Goal: Task Accomplishment & Management: Manage account settings

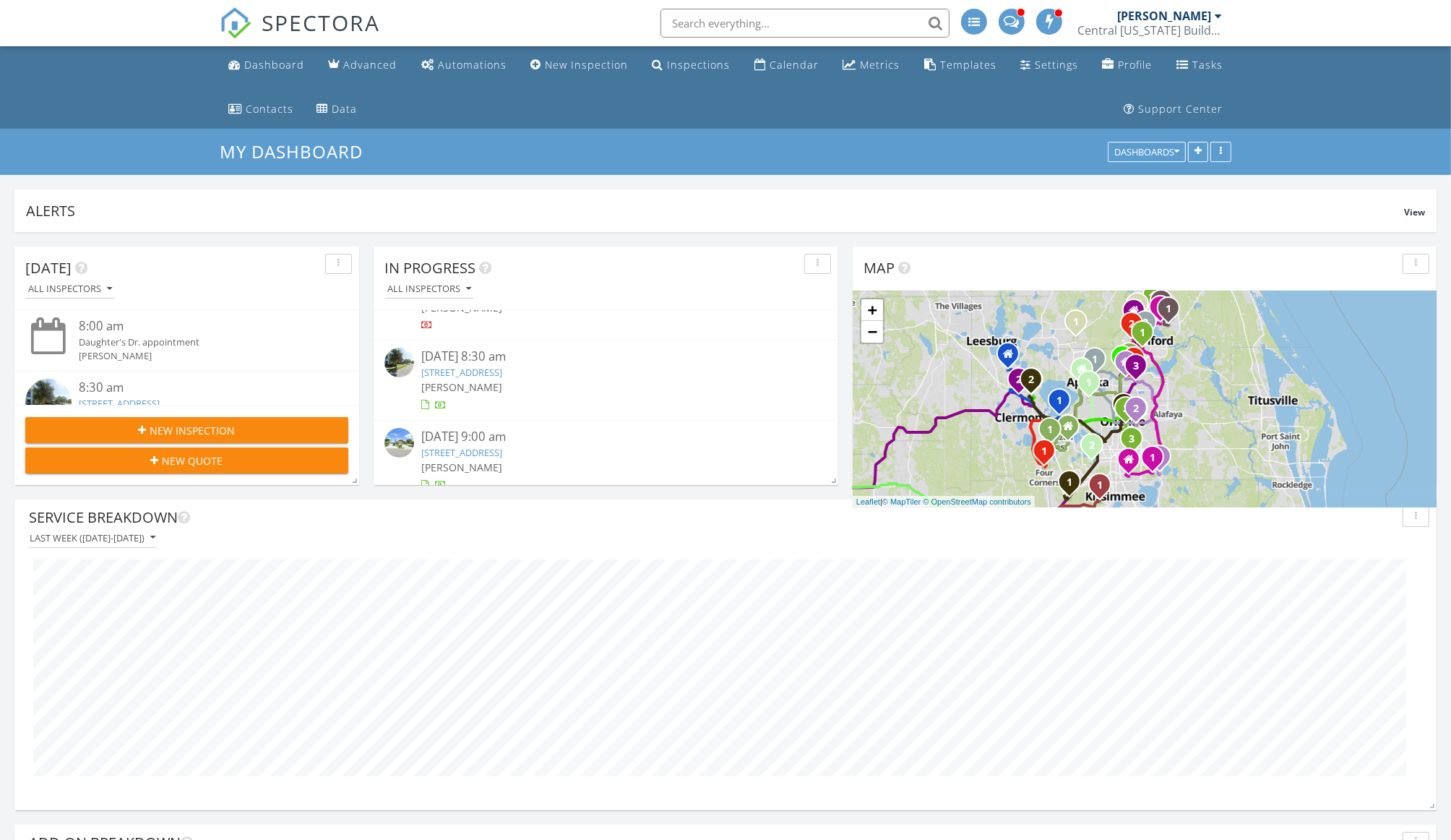
scroll to position [526, 0]
click at [502, 369] on link "7925 Greengard St , Orlando, FL 32827" at bounding box center [462, 375] width 81 height 13
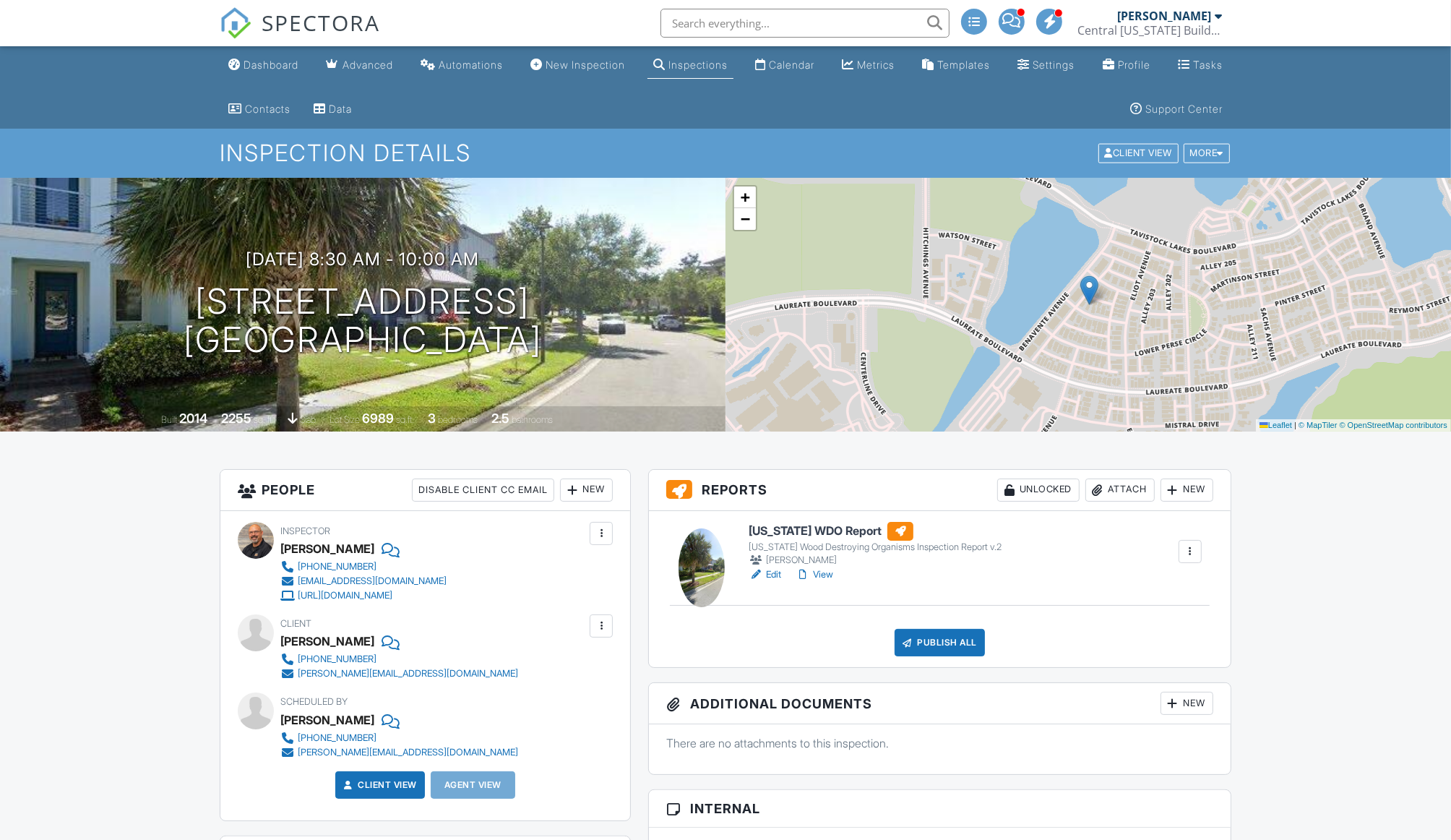
click at [771, 569] on link "Edit" at bounding box center [764, 574] width 33 height 14
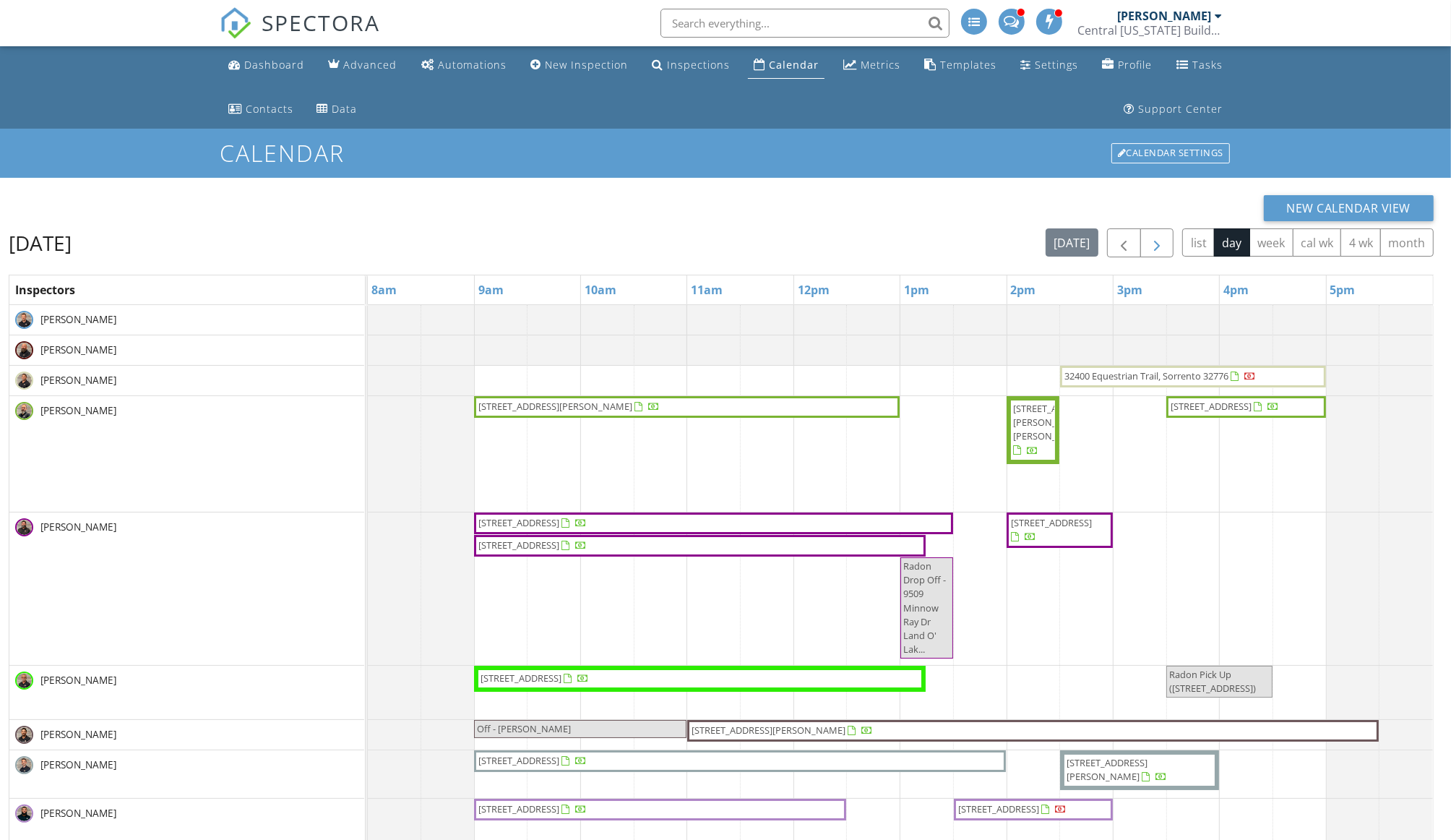
click at [1149, 237] on span "button" at bounding box center [1157, 243] width 18 height 18
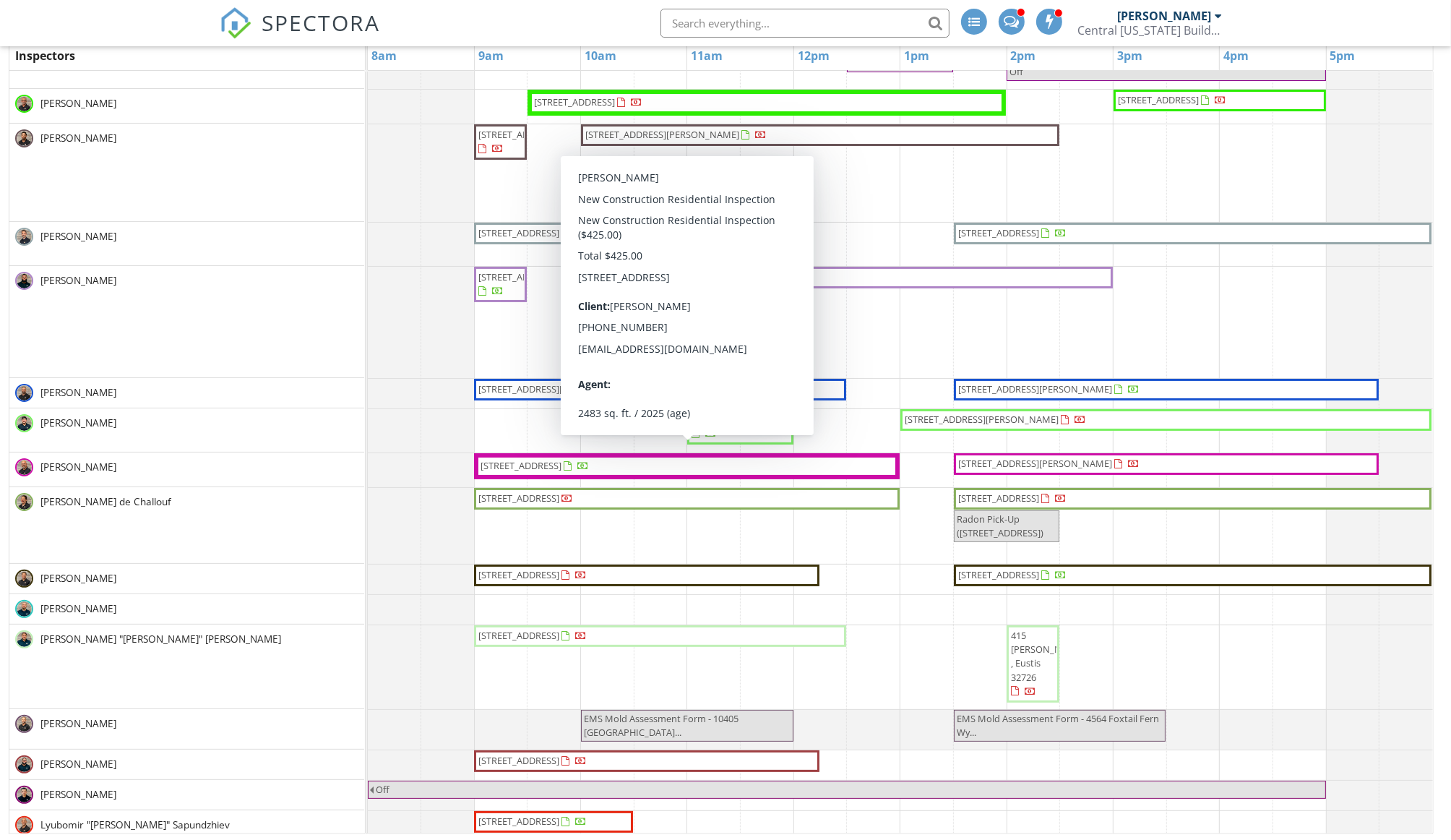
scroll to position [219, 0]
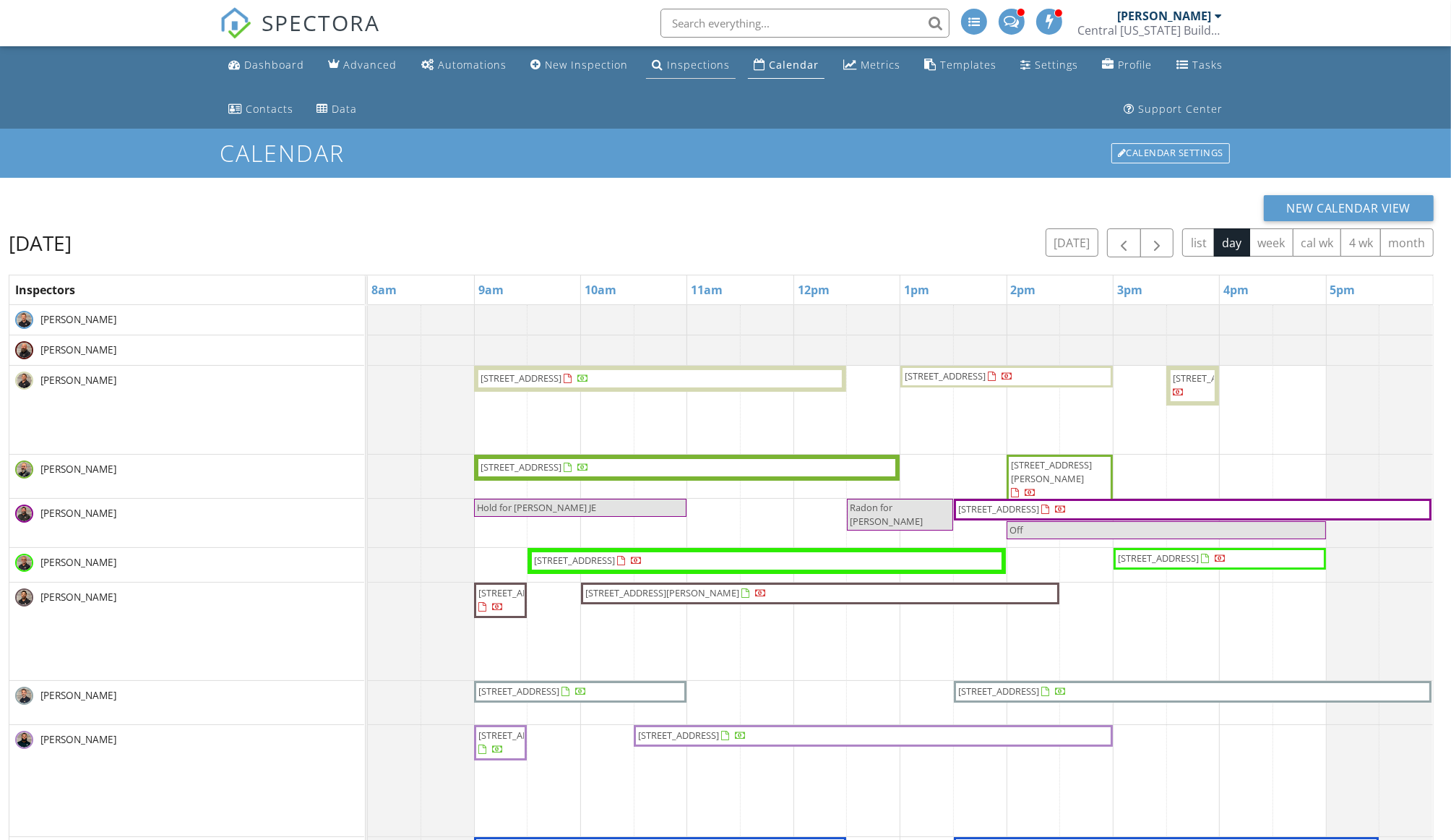
click at [680, 68] on div "Inspections" at bounding box center [698, 65] width 63 height 14
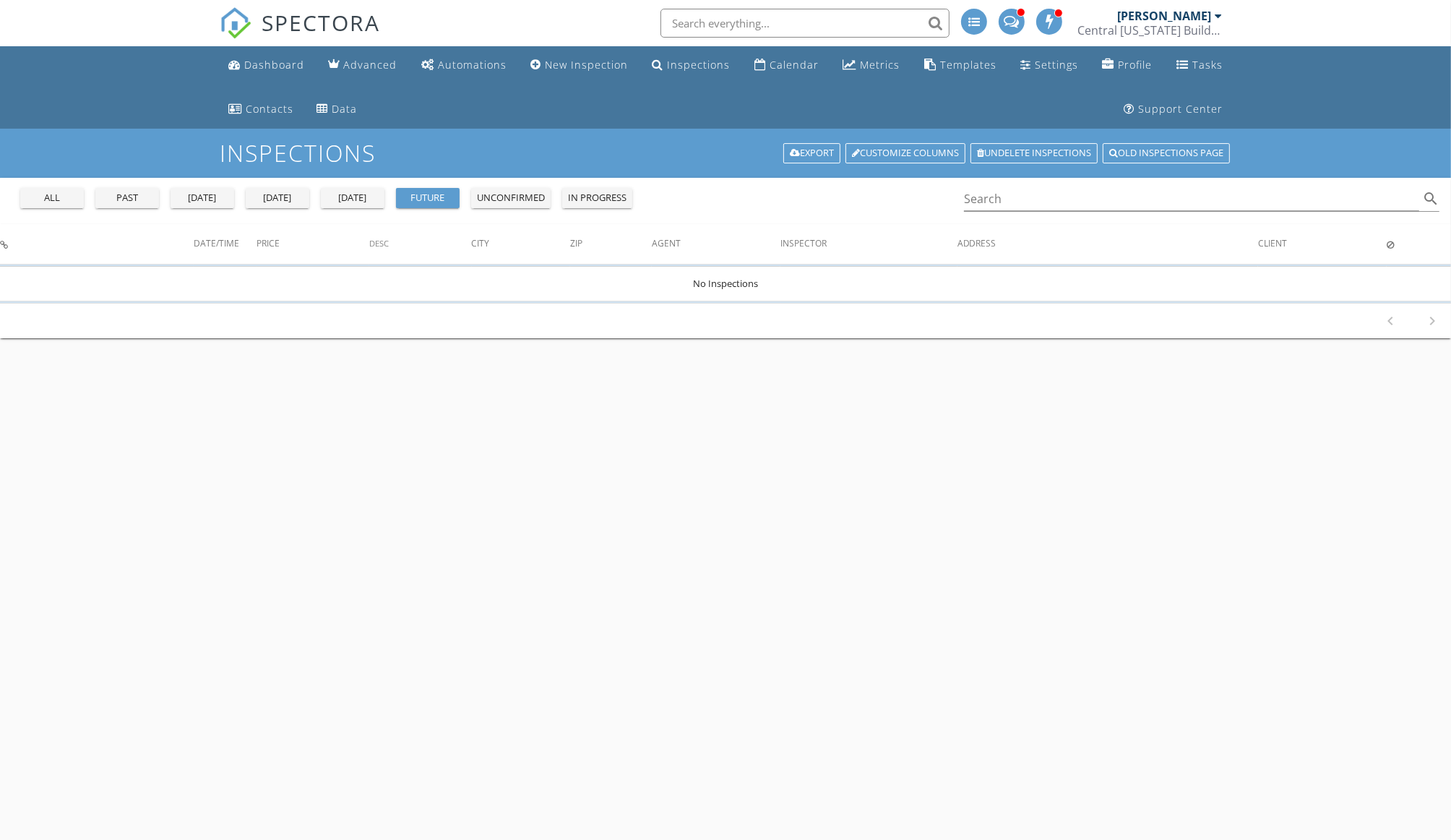
click at [341, 200] on div "[DATE]" at bounding box center [352, 198] width 52 height 14
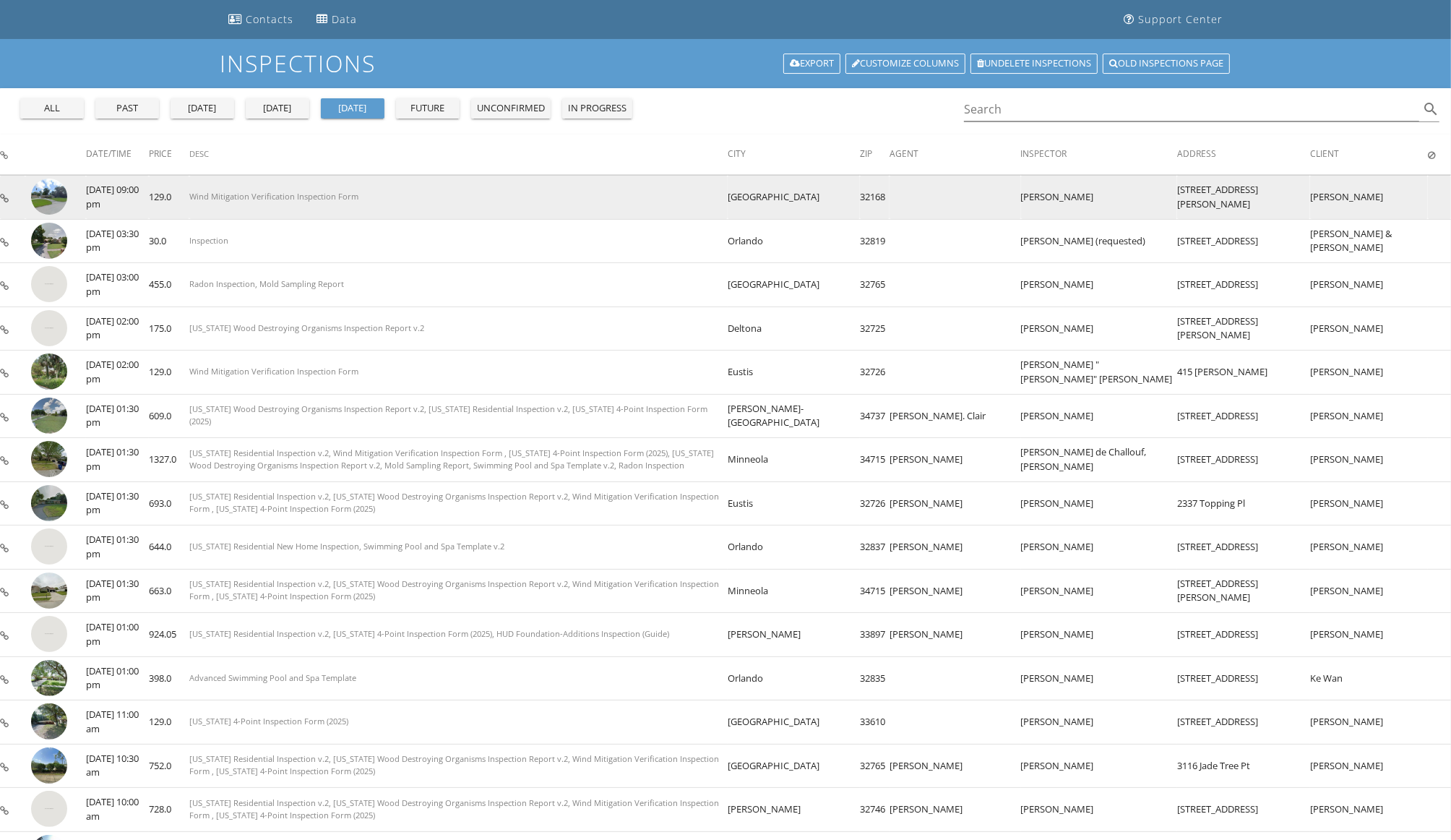
scroll to position [89, 0]
click at [53, 195] on img at bounding box center [49, 196] width 36 height 36
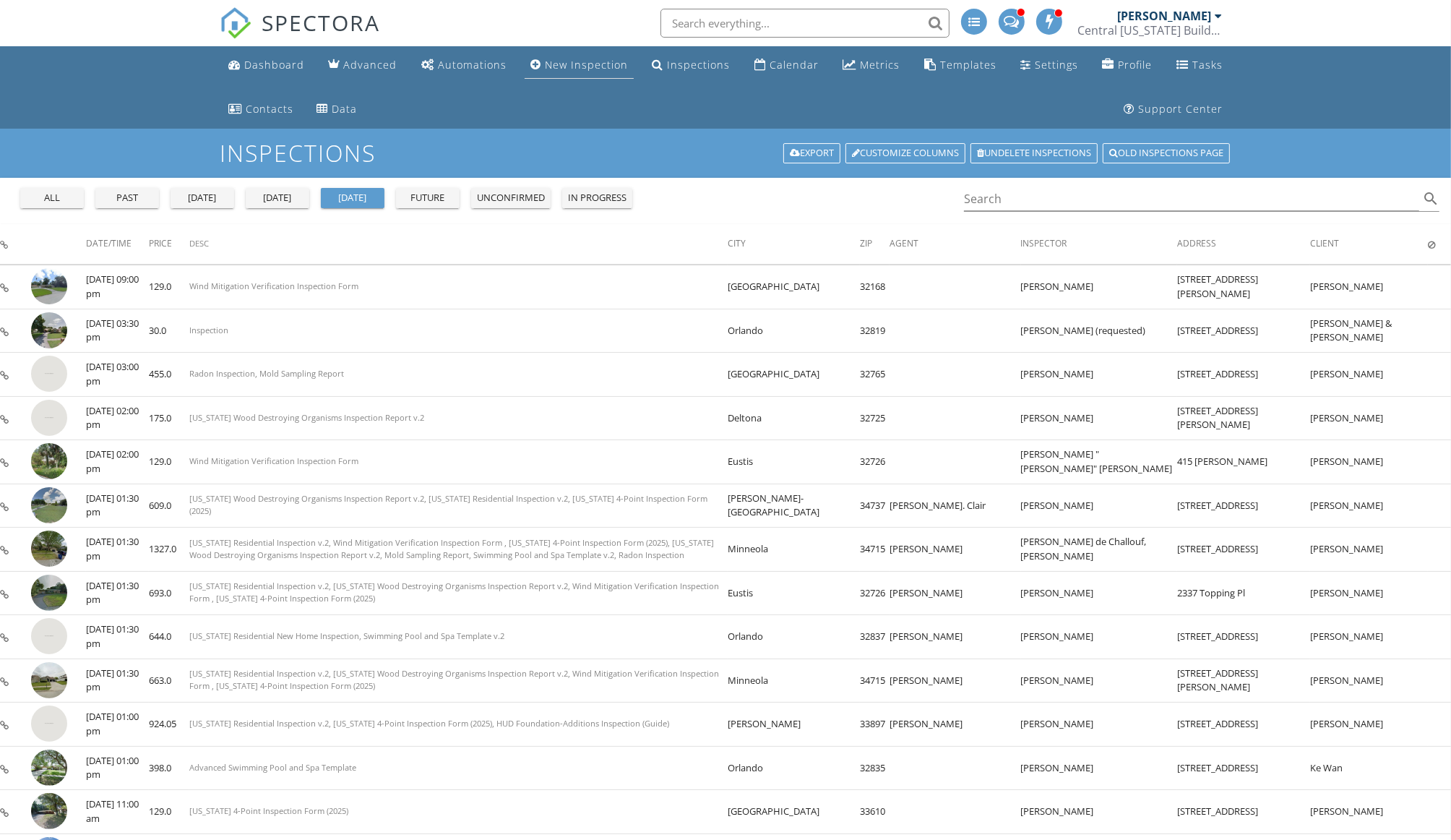
scroll to position [0, 0]
click at [706, 5] on li at bounding box center [800, 23] width 309 height 47
click at [704, 20] on input "text" at bounding box center [805, 23] width 289 height 29
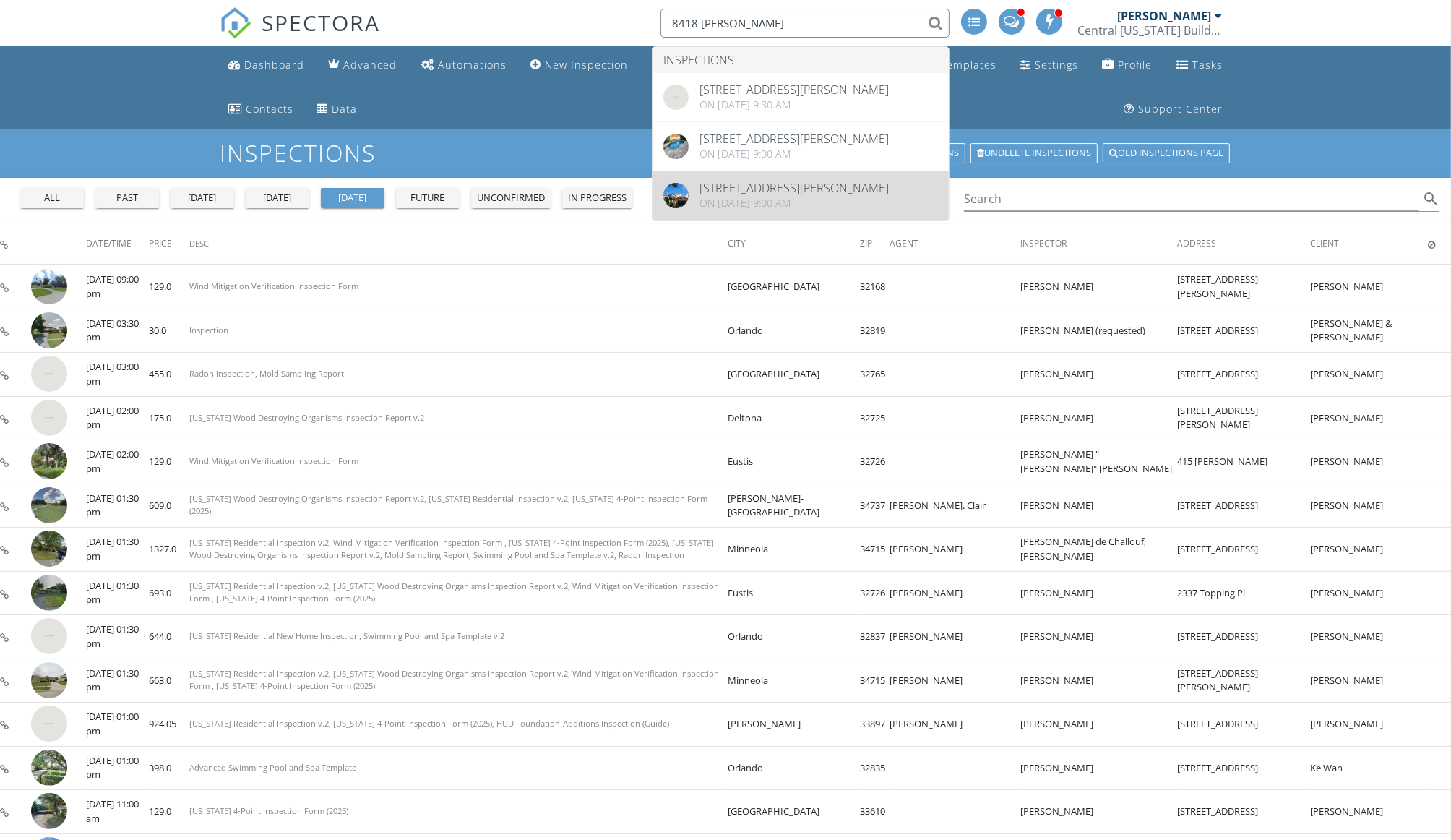
type input "8418 Bella Notte"
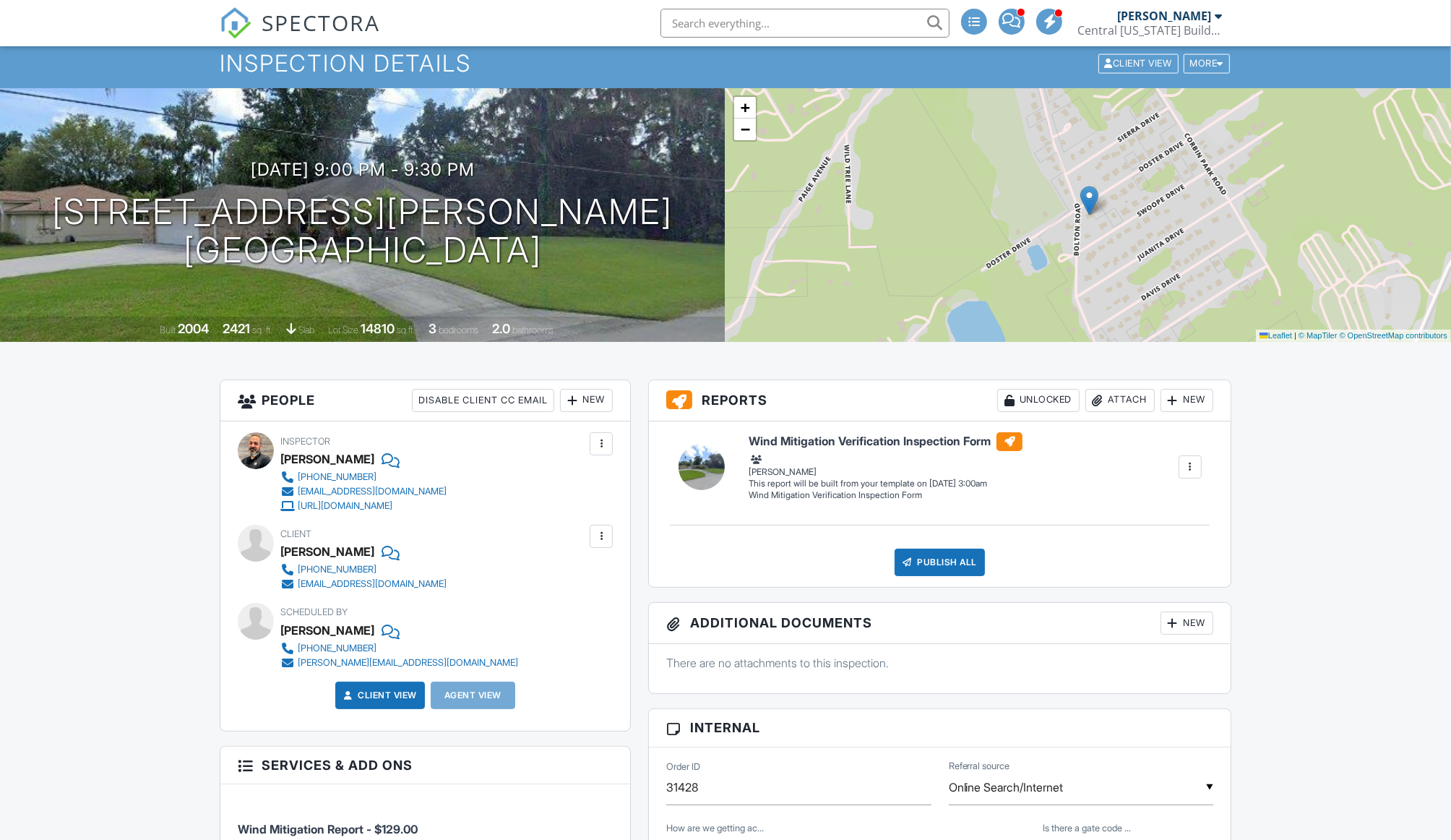
scroll to position [94, 0]
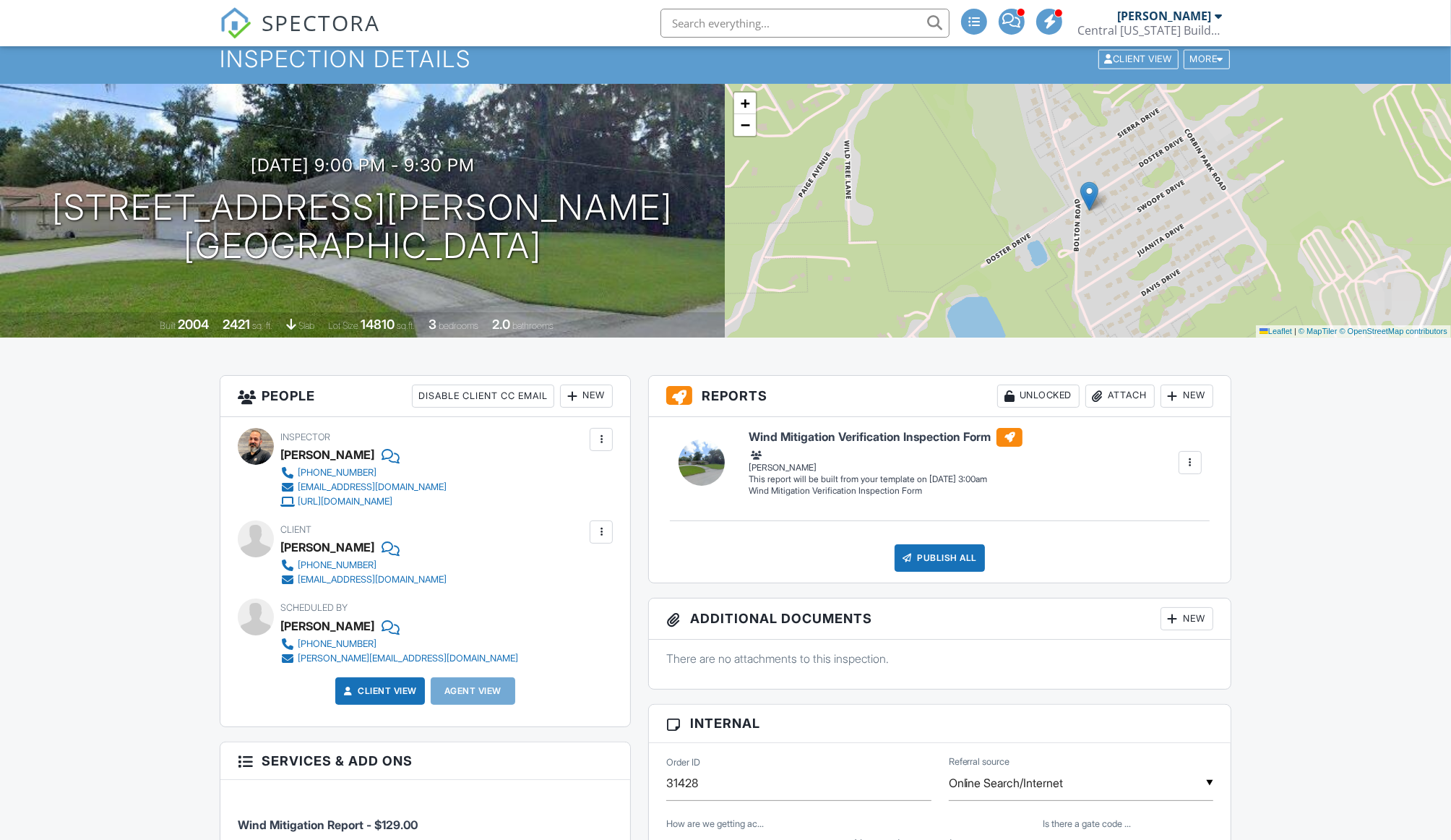
click at [806, 20] on input "text" at bounding box center [805, 23] width 289 height 29
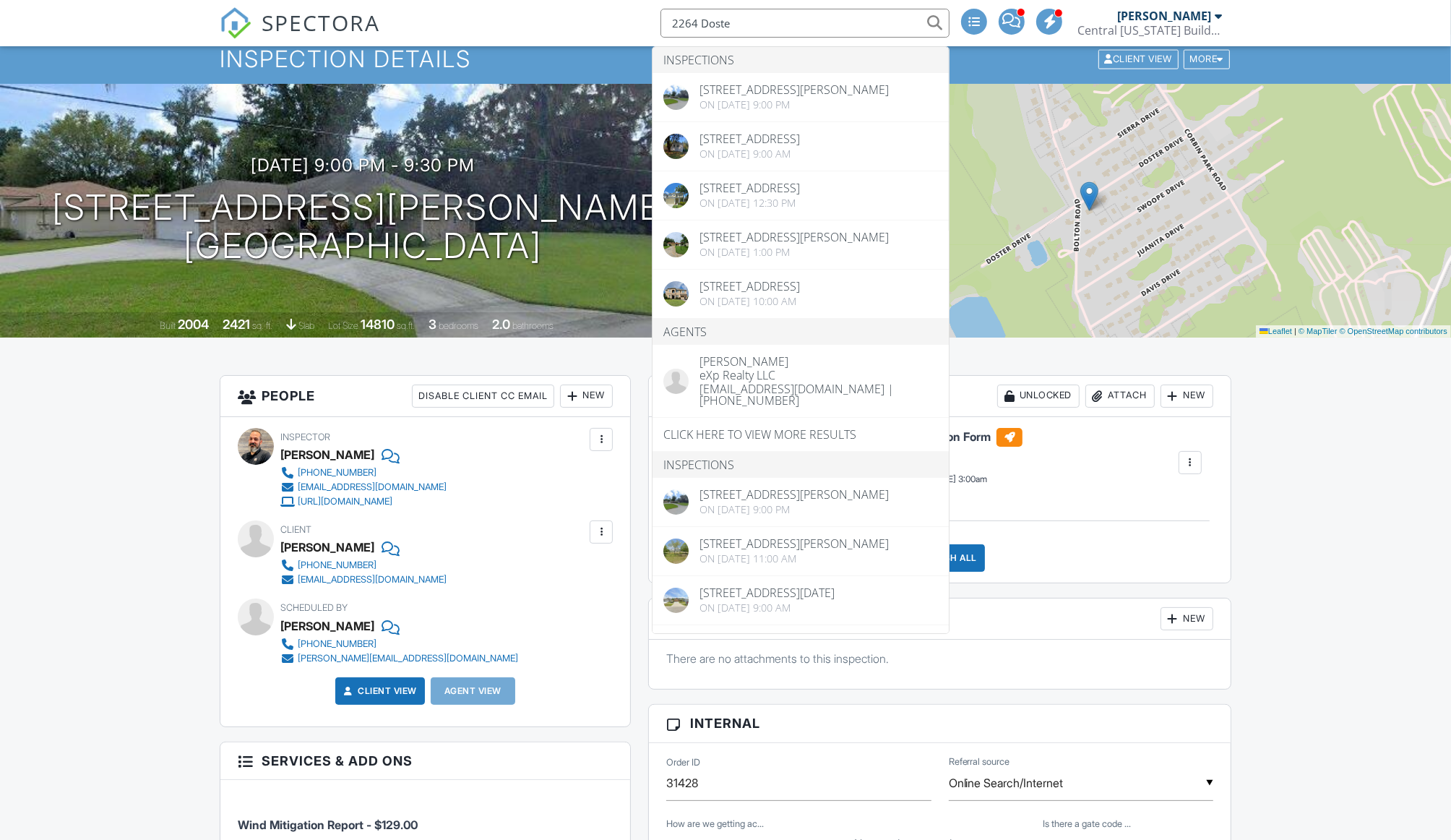
type input "2264 Doster"
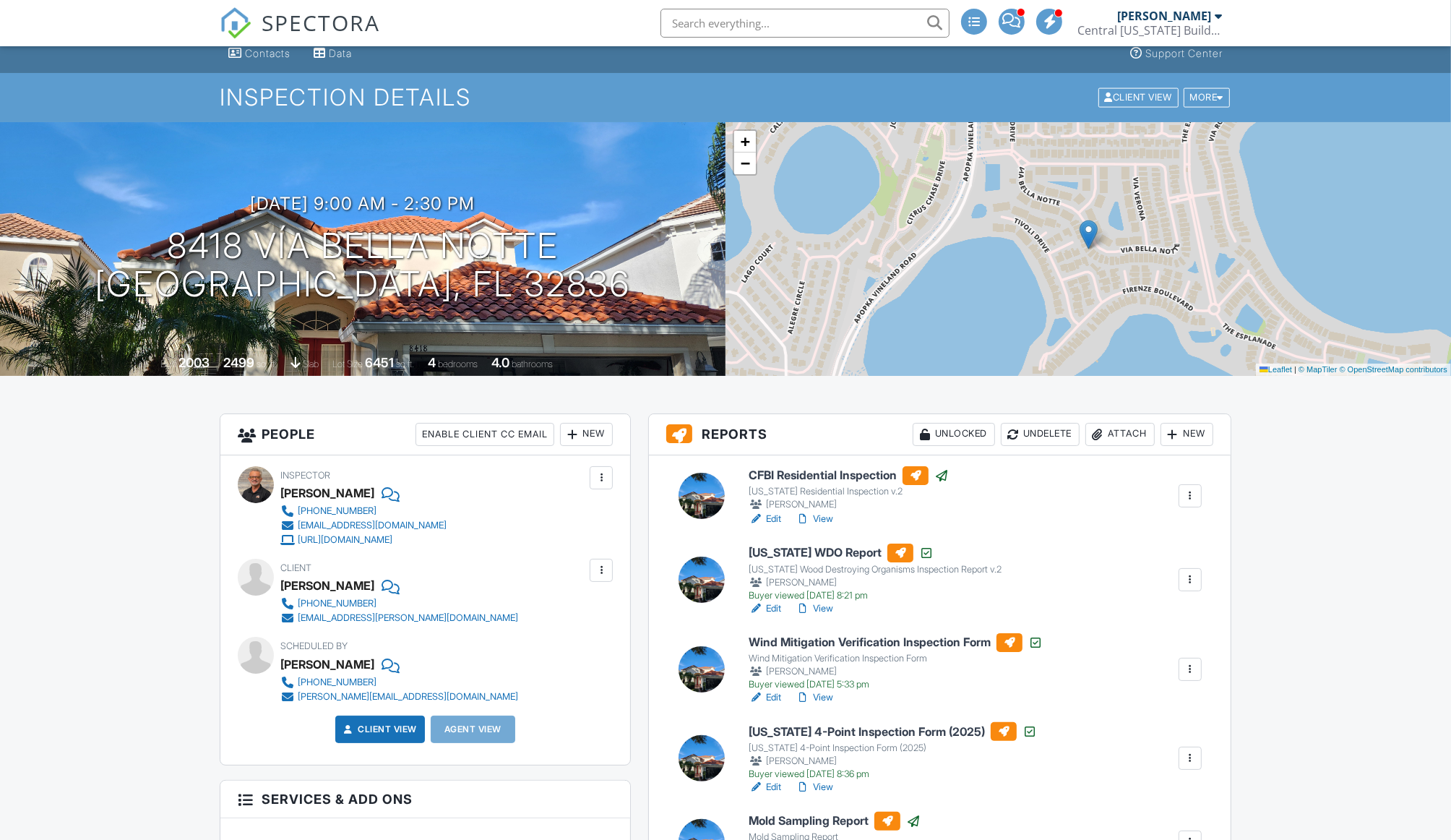
scroll to position [55, 0]
click at [749, 33] on input "text" at bounding box center [805, 23] width 289 height 29
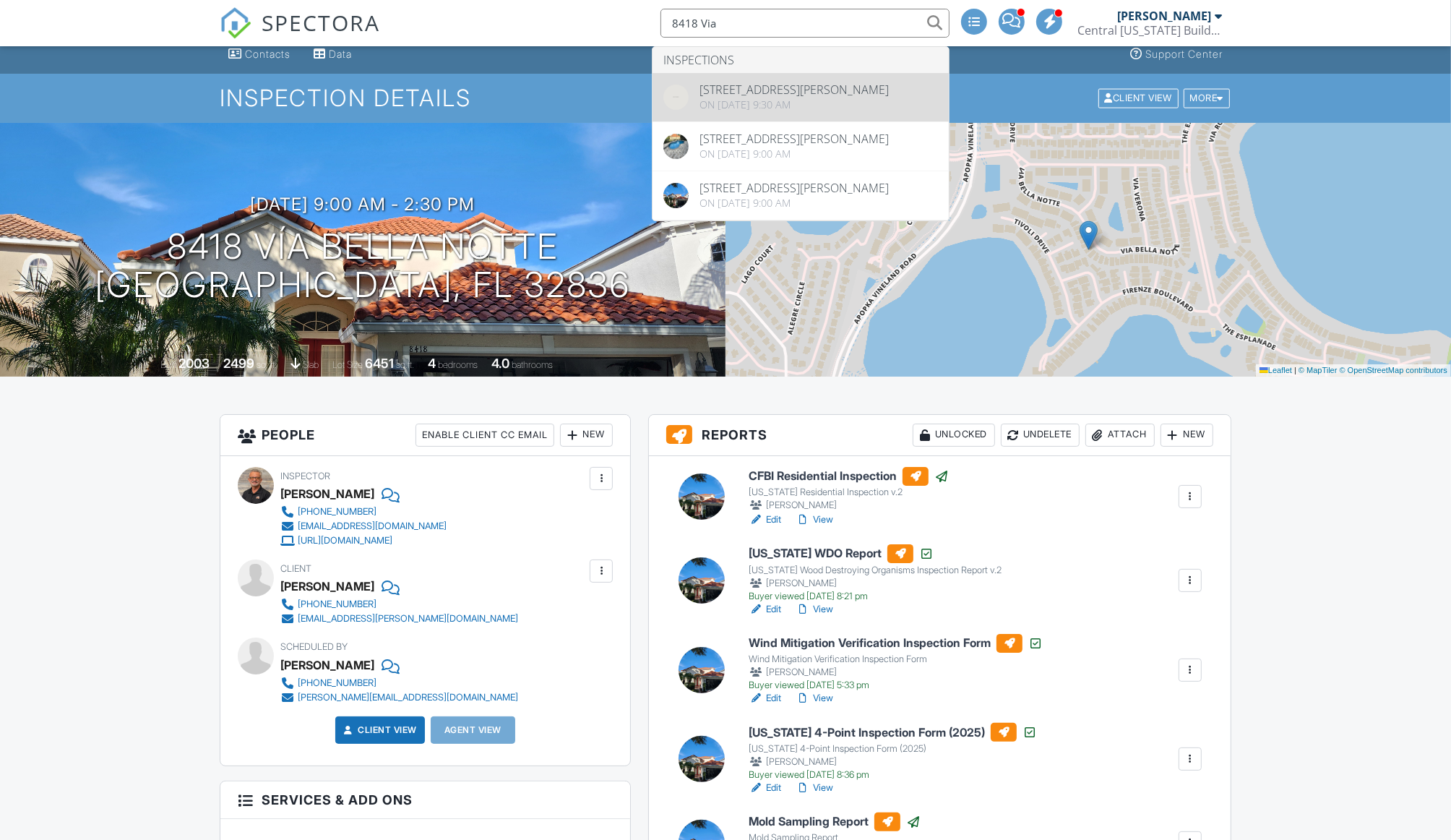
type input "8418 Via"
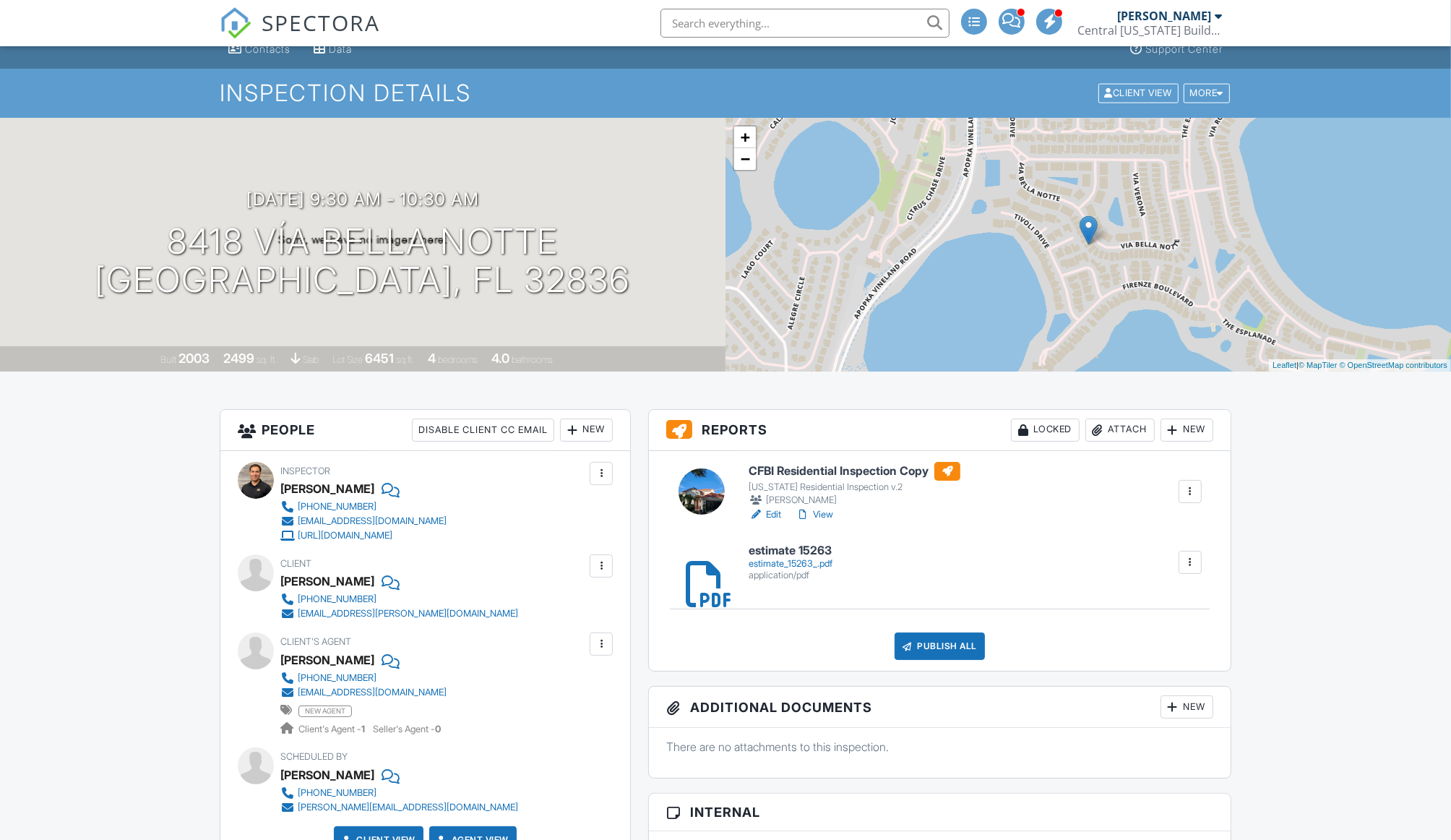
scroll to position [53, 0]
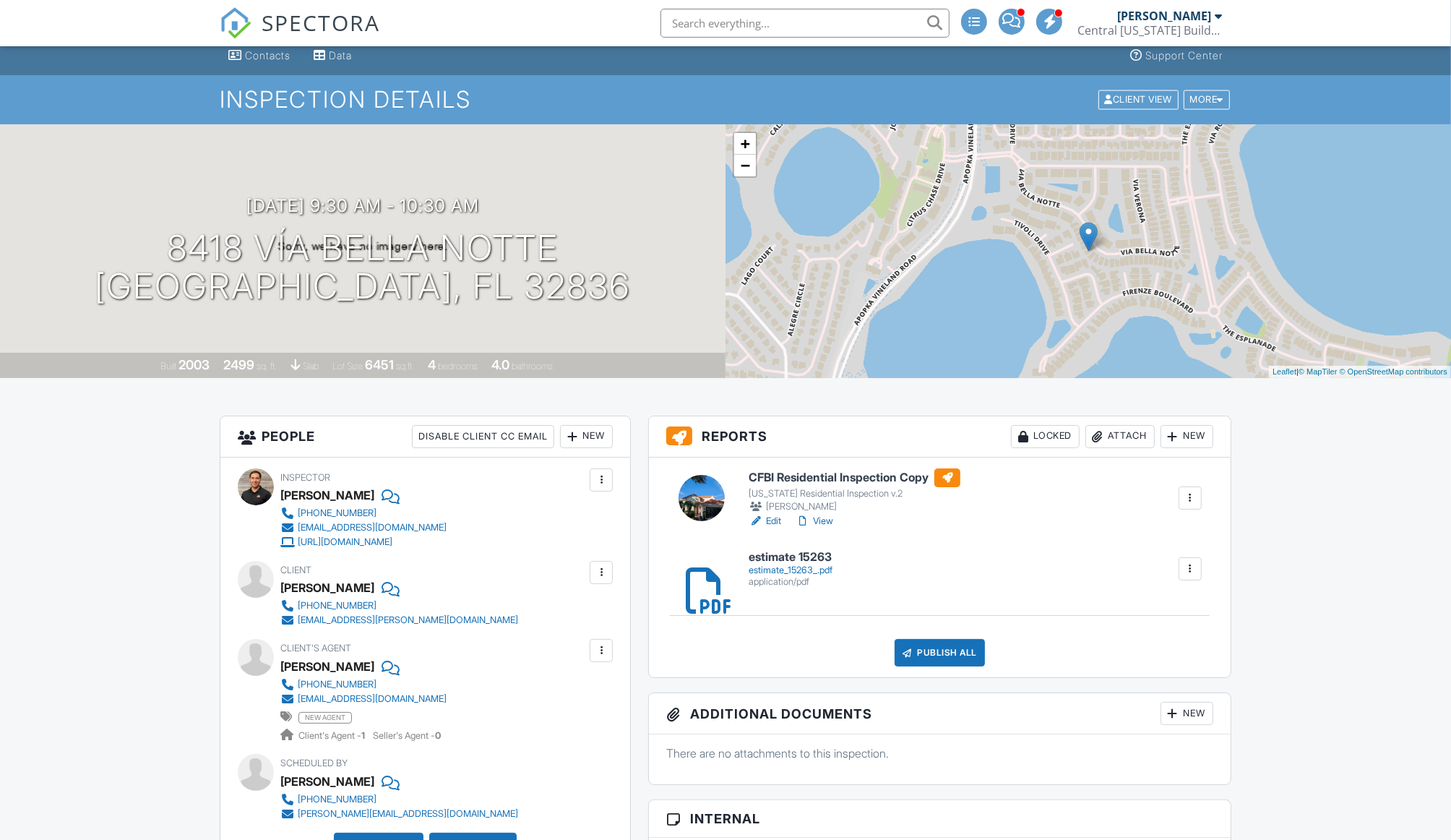
click at [755, 569] on div "estimate_15263_.pdf" at bounding box center [790, 570] width 84 height 11
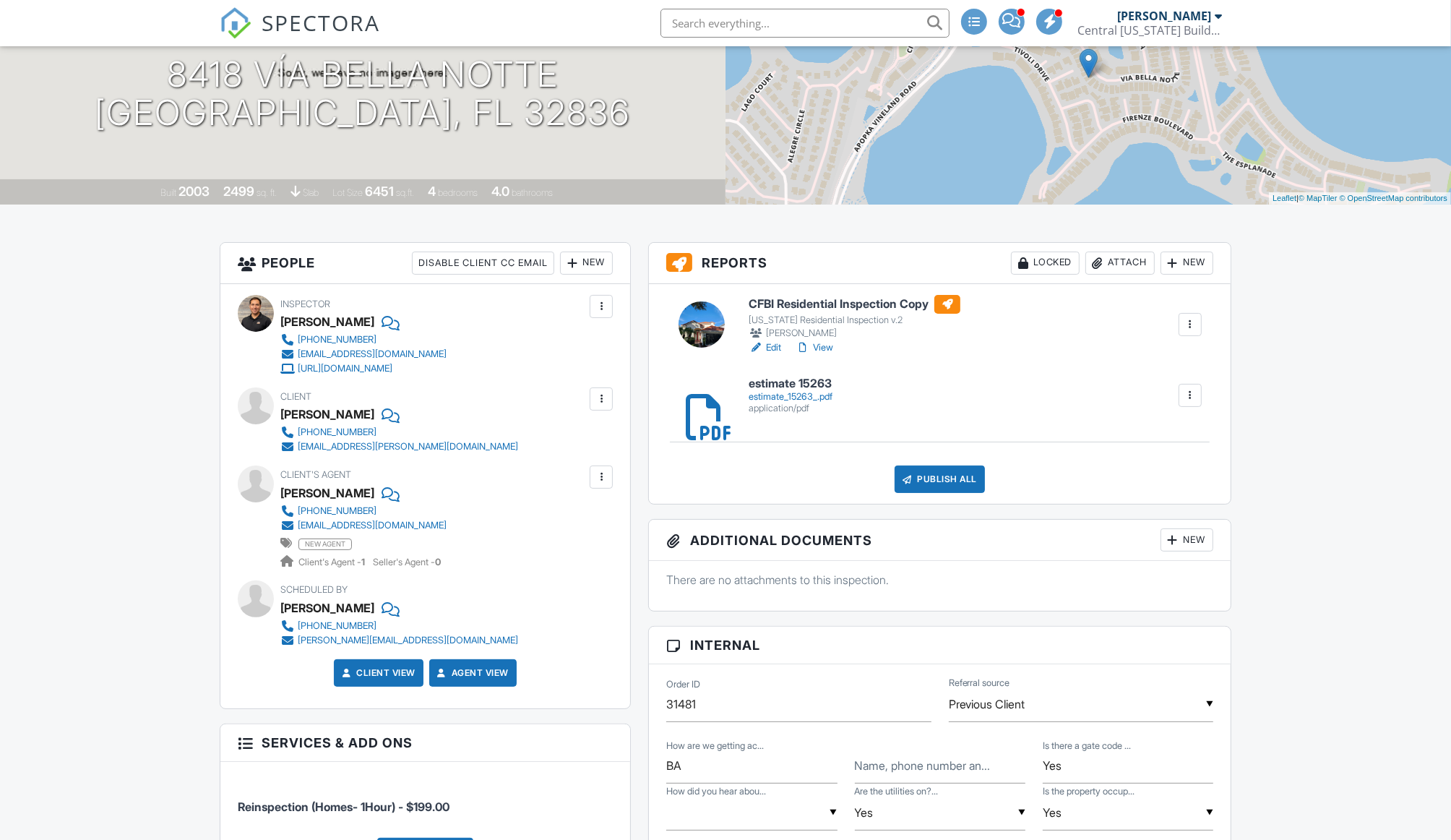
scroll to position [225, 0]
